Goal: Contribute content: Add original content to the website for others to see

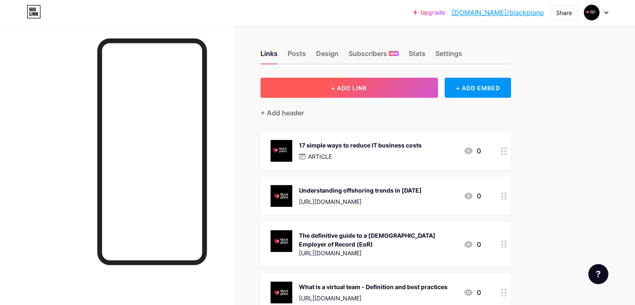
click at [381, 82] on button "+ ADD LINK" at bounding box center [350, 88] width 178 height 20
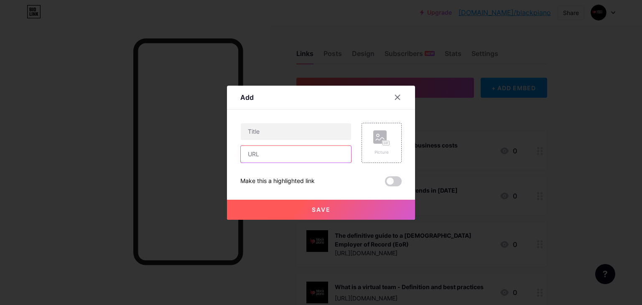
click at [294, 150] on input "text" at bounding box center [296, 154] width 110 height 17
paste input "[URL][DOMAIN_NAME]"
type input "[URL][DOMAIN_NAME]"
click at [289, 124] on input "text" at bounding box center [296, 131] width 110 height 17
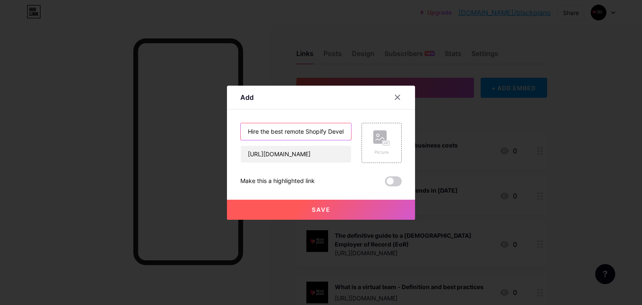
scroll to position [0, 30]
type input "Hire the best remote Shopify Developers with"
click at [389, 141] on div "Picture" at bounding box center [381, 143] width 40 height 40
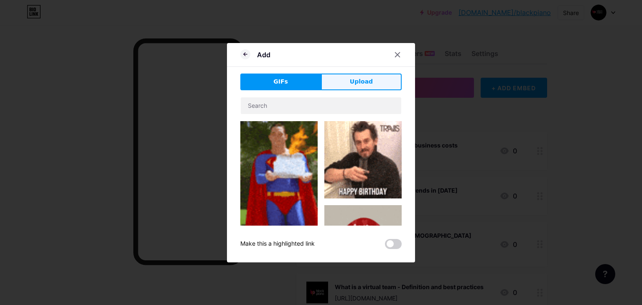
click at [362, 84] on span "Upload" at bounding box center [361, 81] width 23 height 9
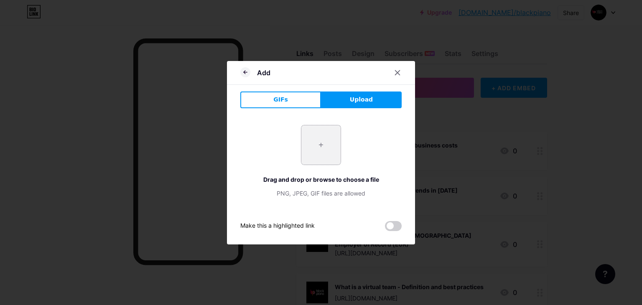
click at [322, 152] on input "file" at bounding box center [320, 144] width 39 height 39
type input "C:\fakepath\black piano logo.png"
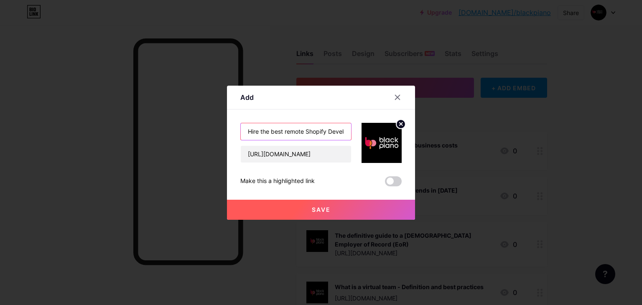
click at [326, 134] on input "Hire the best remote Shopify Developers with" at bounding box center [296, 131] width 110 height 17
type input "Hire the best remote Shopify Developers with Black Piano"
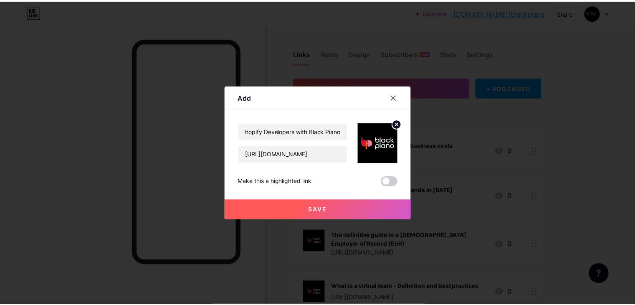
scroll to position [0, 0]
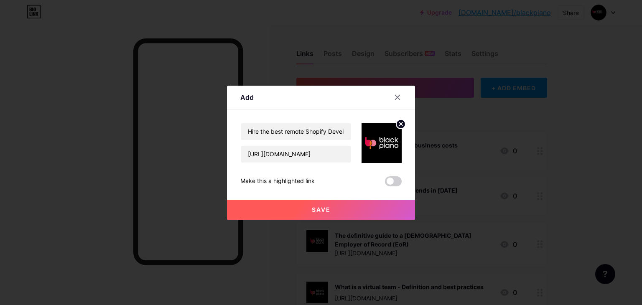
click at [332, 203] on button "Save" at bounding box center [321, 210] width 188 height 20
